Goal: Find specific page/section: Find specific page/section

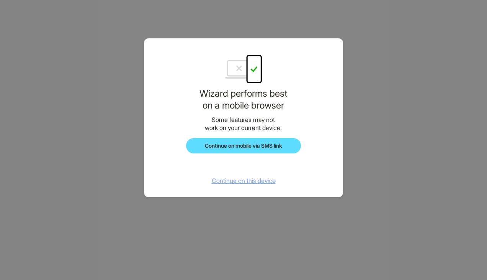
scroll to position [1629, 0]
click at [255, 178] on span "Continue on this device" at bounding box center [244, 181] width 64 height 8
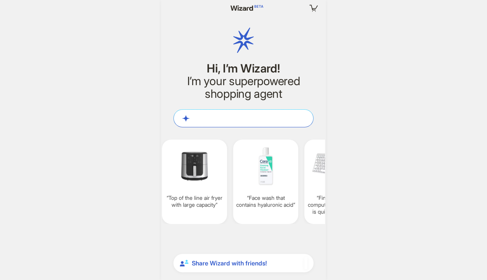
scroll to position [1629, 0]
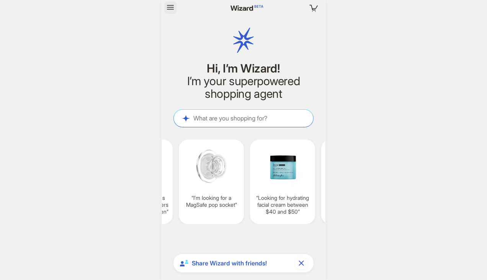
click at [171, 10] on icon "button" at bounding box center [170, 7] width 9 height 9
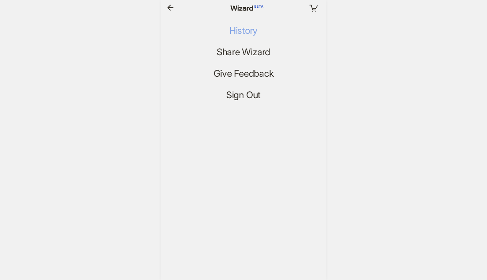
click at [241, 27] on span "History" at bounding box center [243, 30] width 28 height 11
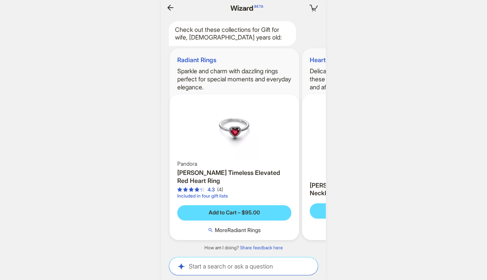
scroll to position [0, 798]
